Goal: Task Accomplishment & Management: Use online tool/utility

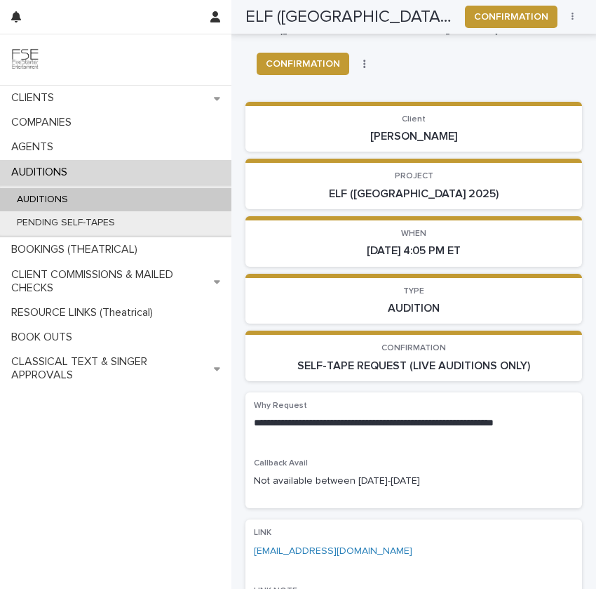
scroll to position [1028, 0]
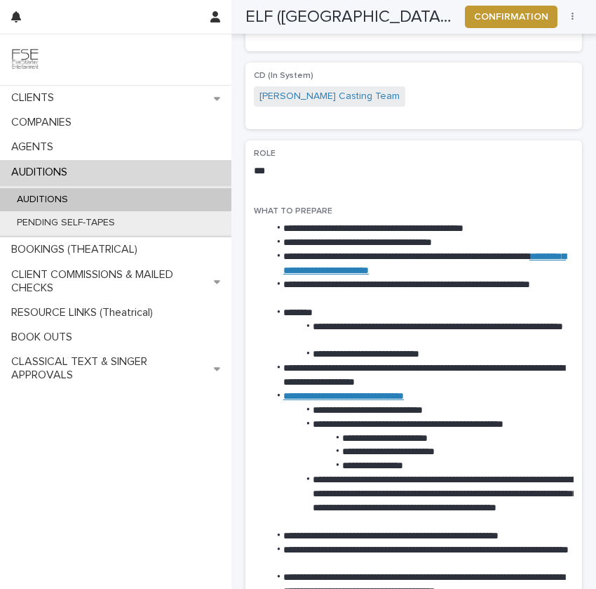
click at [112, 195] on div "AUDITIONS" at bounding box center [116, 199] width 232 height 23
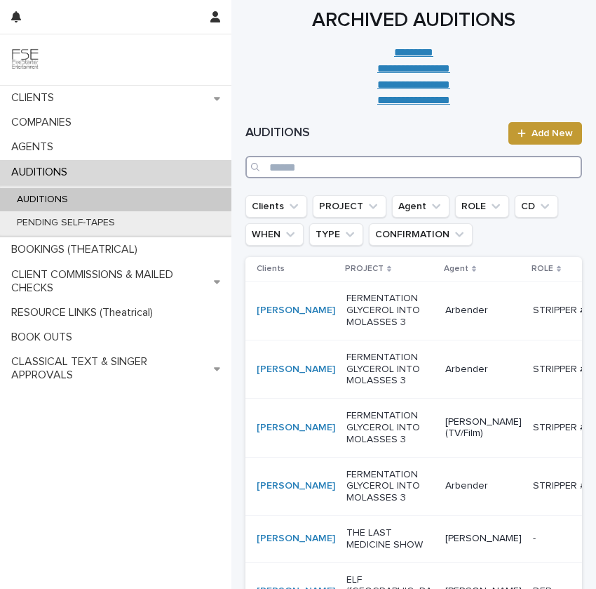
click at [355, 174] on input "Search" at bounding box center [414, 167] width 337 height 22
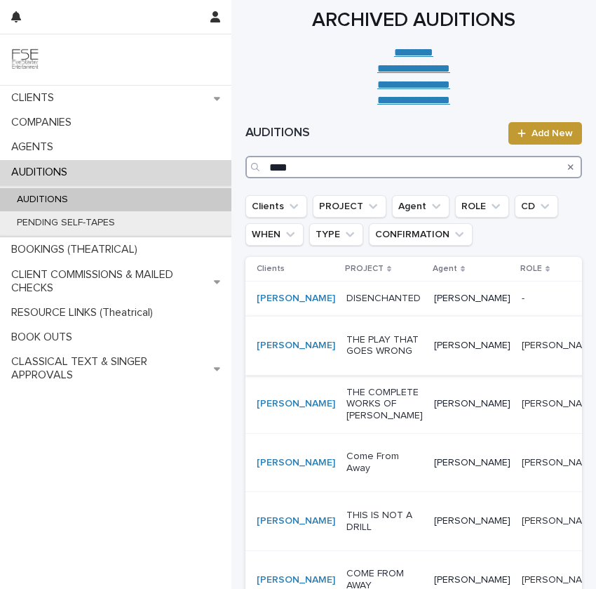
type input "****"
click at [347, 358] on p "THE PLAY THAT GOES WRONG" at bounding box center [385, 346] width 76 height 24
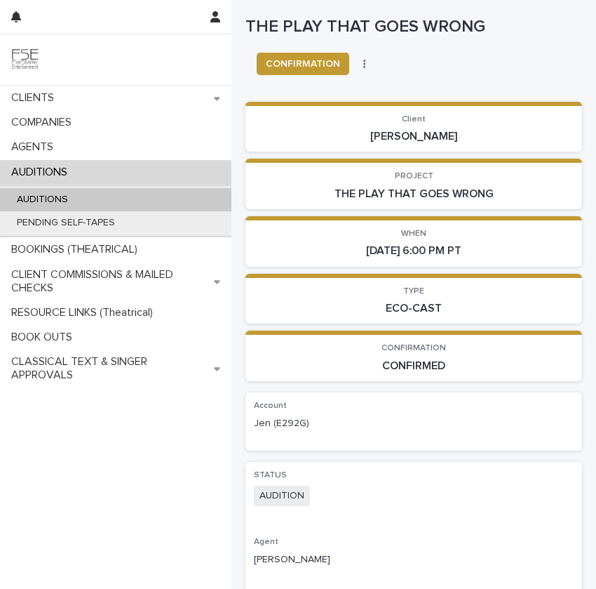
click at [367, 62] on button "button" at bounding box center [365, 64] width 20 height 10
click at [377, 113] on span "DONE" at bounding box center [381, 114] width 27 height 14
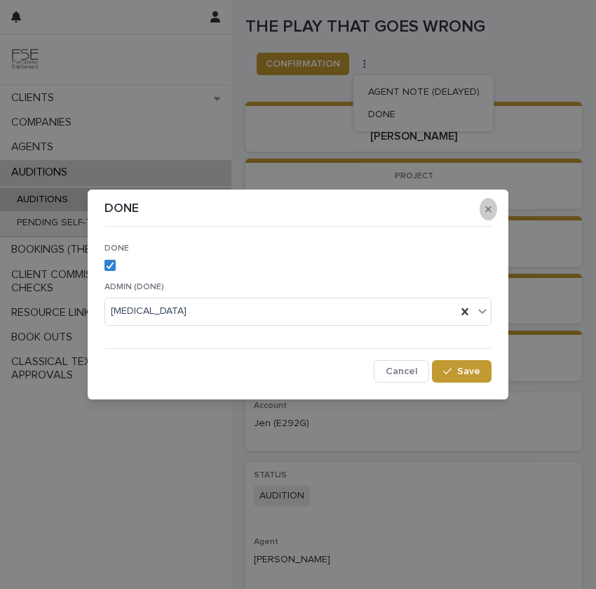
click at [486, 210] on icon "button" at bounding box center [489, 209] width 6 height 10
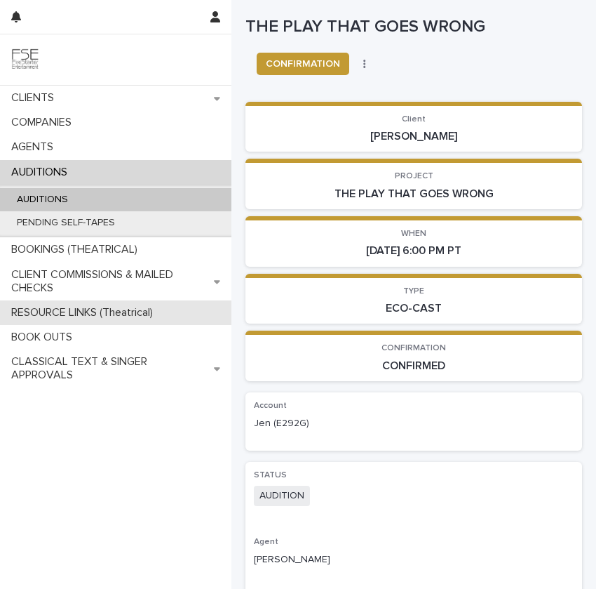
scroll to position [48, 0]
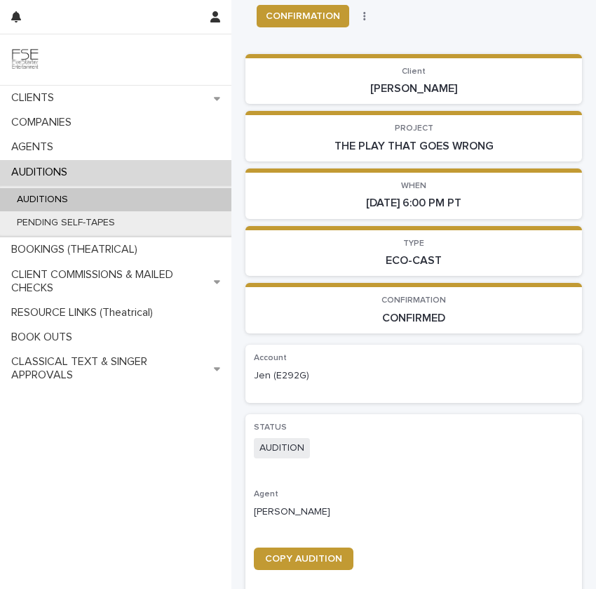
click at [359, 13] on button "button" at bounding box center [365, 16] width 20 height 10
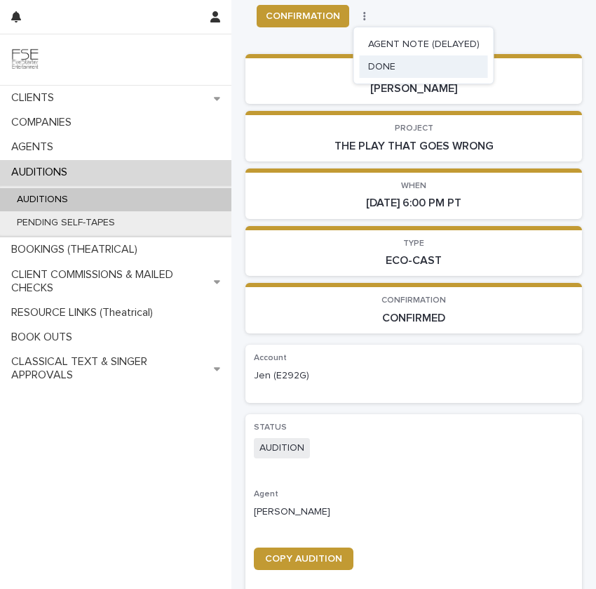
click at [387, 65] on span "DONE" at bounding box center [381, 67] width 27 height 14
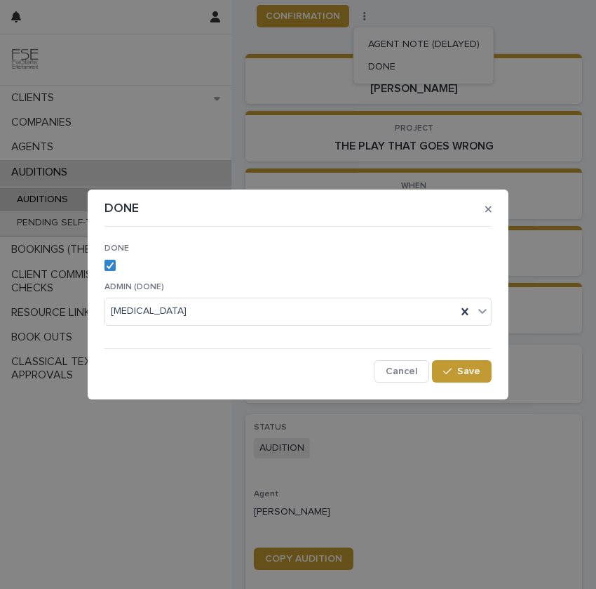
click at [114, 256] on div "DONE" at bounding box center [298, 262] width 387 height 38
click at [111, 264] on polyline at bounding box center [110, 265] width 6 height 6
click at [181, 322] on div "[MEDICAL_DATA]" at bounding box center [281, 311] width 352 height 23
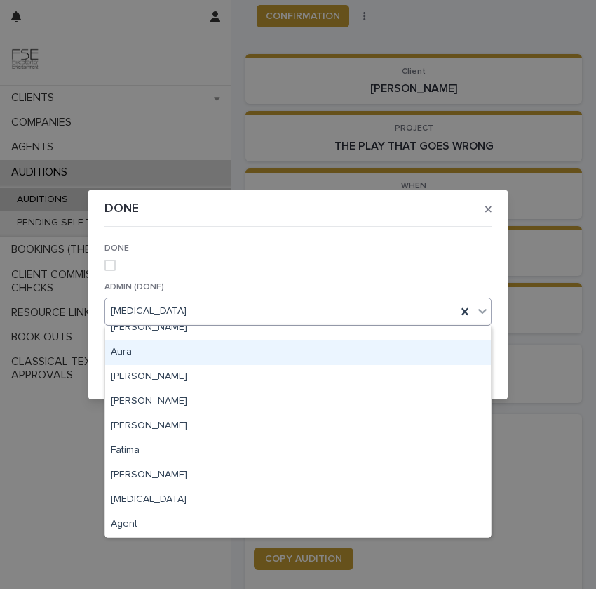
scroll to position [0, 0]
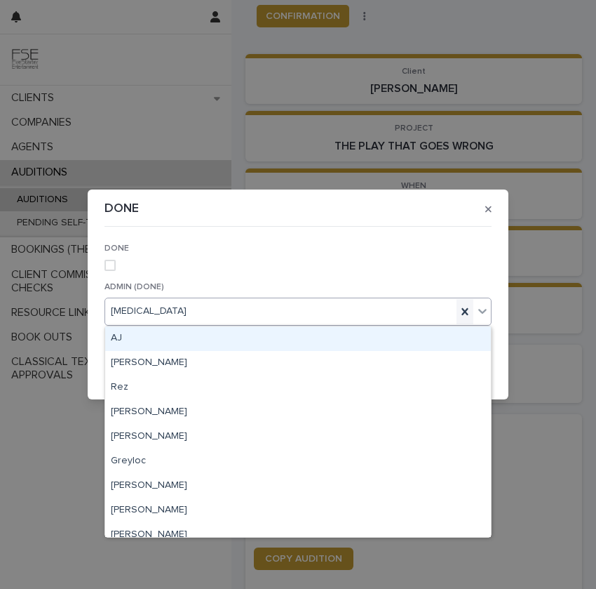
click at [462, 312] on icon at bounding box center [465, 312] width 14 height 14
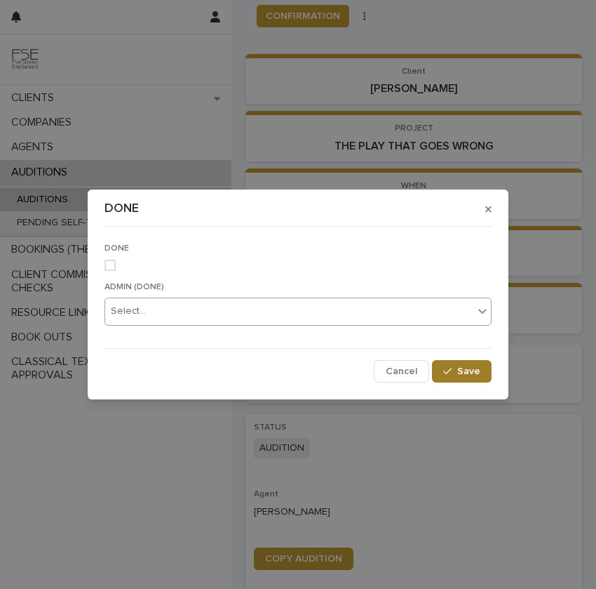
click at [464, 375] on span "Save" at bounding box center [468, 371] width 23 height 10
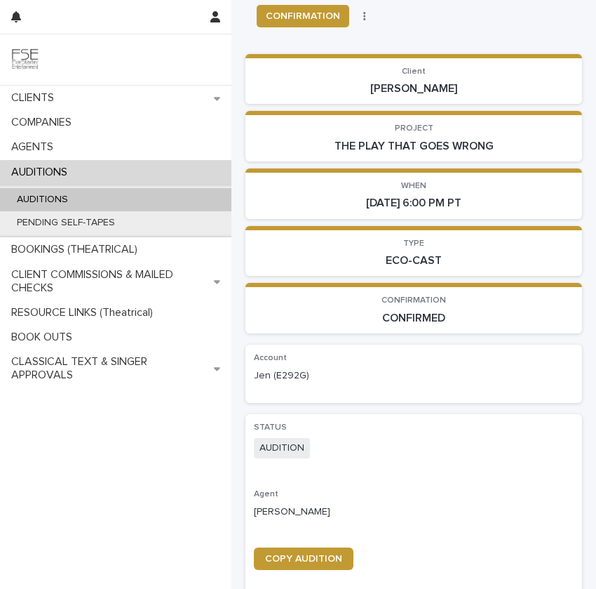
click at [189, 196] on div "AUDITIONS" at bounding box center [116, 199] width 232 height 23
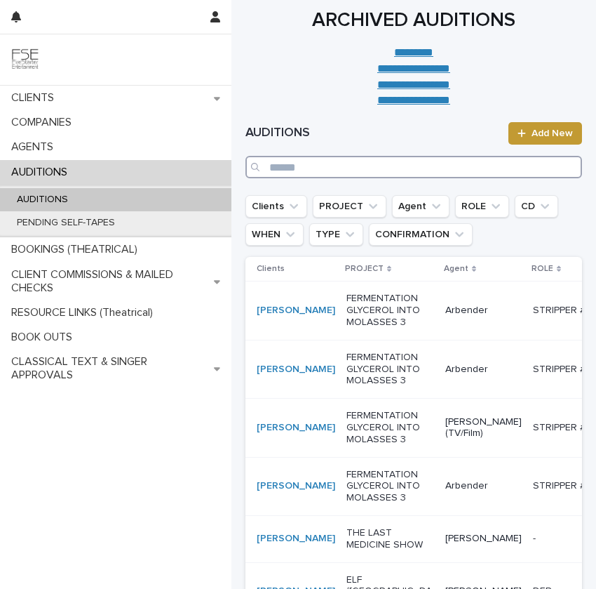
click at [403, 176] on input "Search" at bounding box center [414, 167] width 337 height 22
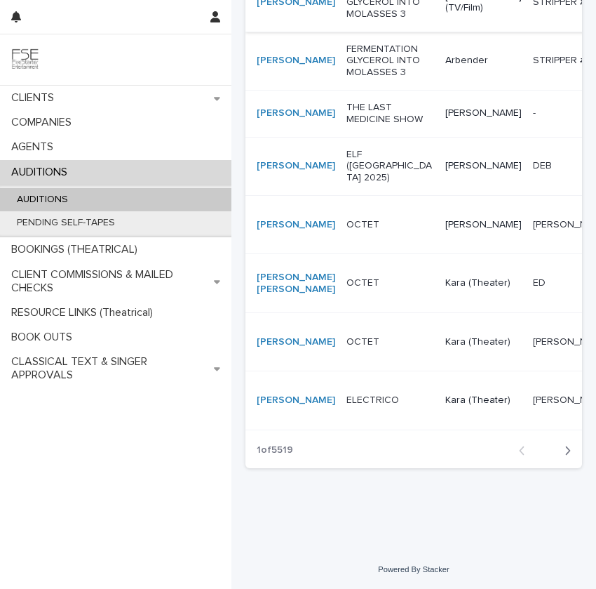
scroll to position [686, 0]
click at [566, 447] on icon "button" at bounding box center [568, 450] width 6 height 13
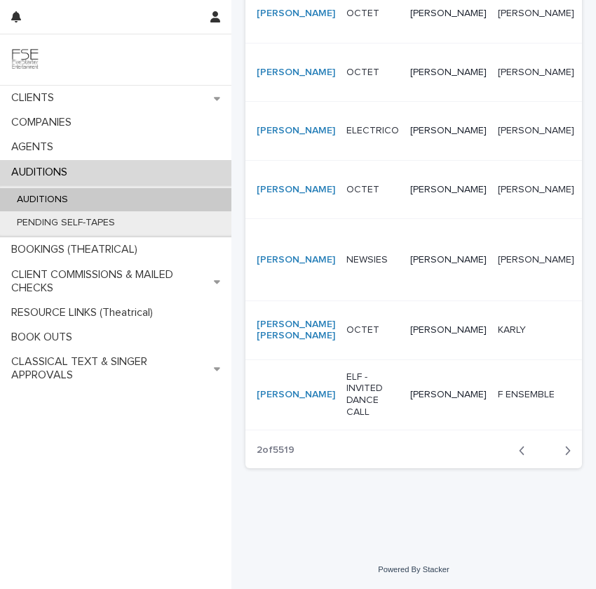
click at [410, 248] on div "[PERSON_NAME]" at bounding box center [448, 259] width 76 height 23
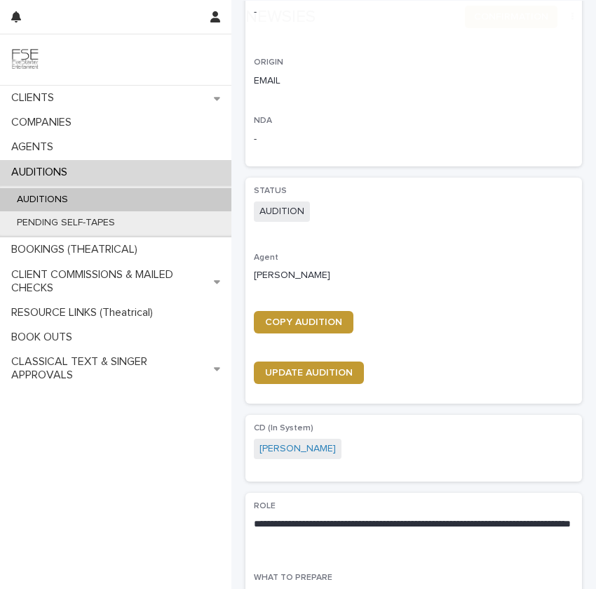
scroll to position [531, 0]
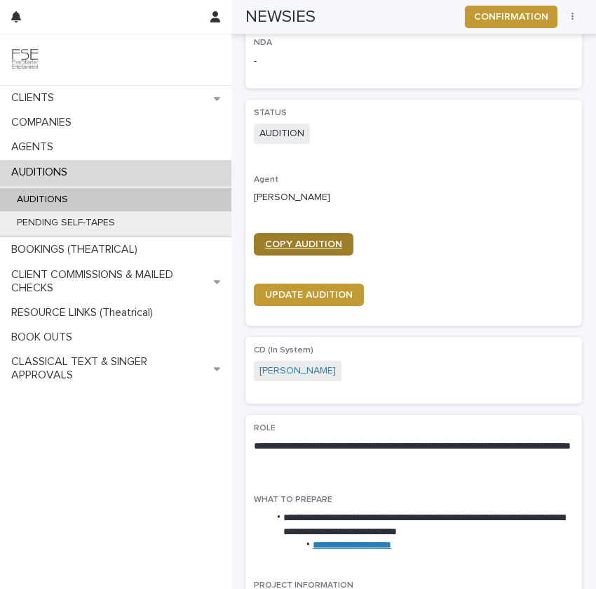
click at [335, 237] on link "COPY AUDITION" at bounding box center [304, 244] width 100 height 22
click at [128, 192] on div "AUDITIONS" at bounding box center [116, 199] width 232 height 23
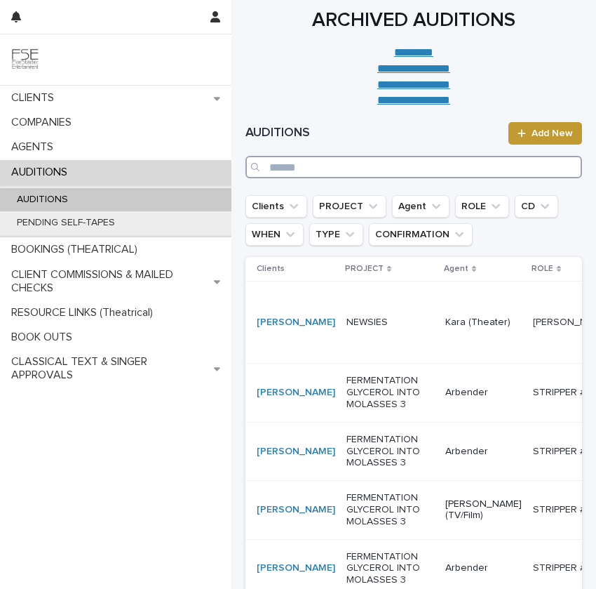
click at [383, 162] on input "Search" at bounding box center [414, 167] width 337 height 22
paste input "*********"
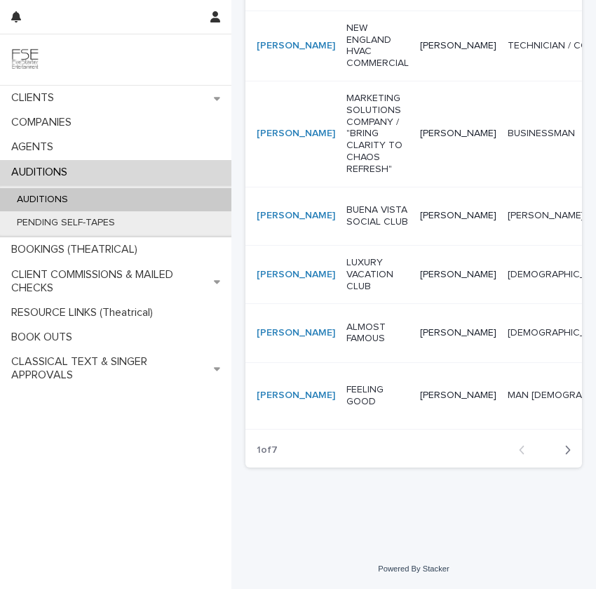
scroll to position [543, 0]
type input "*********"
click at [368, 245] on td "BUENA VISTA SOCIAL CLUB" at bounding box center [378, 216] width 74 height 58
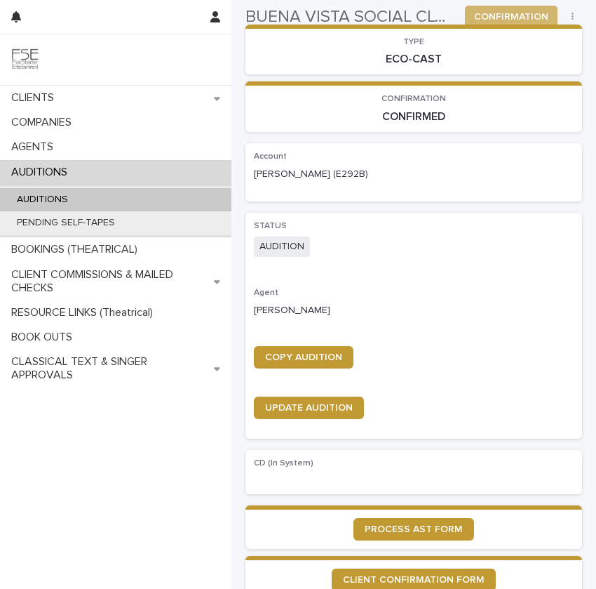
scroll to position [429, 0]
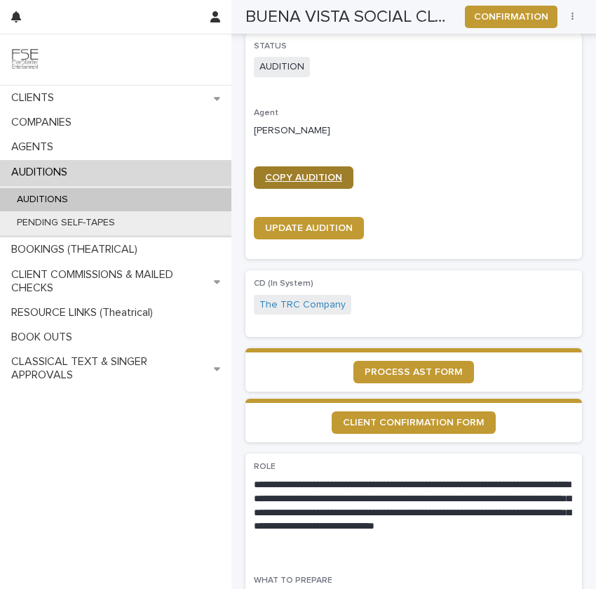
click at [331, 173] on span "COPY AUDITION" at bounding box center [303, 178] width 77 height 10
